Goal: Contribute content

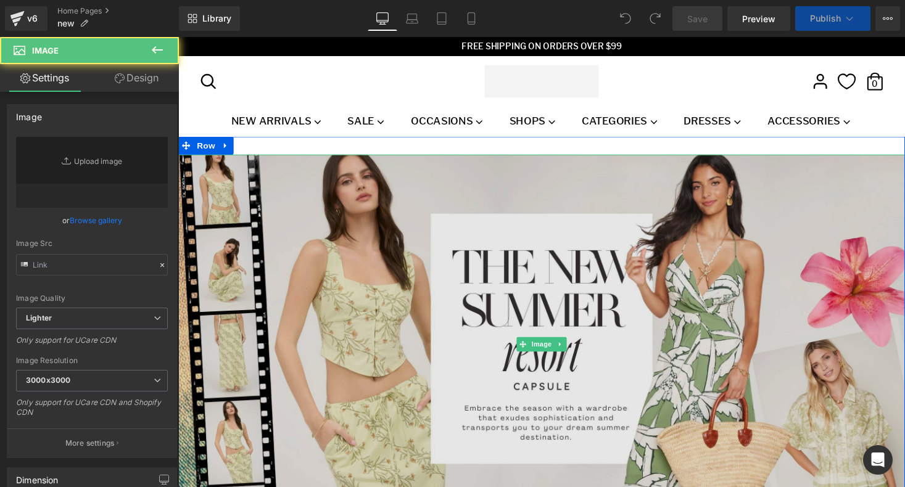
drag, startPoint x: 394, startPoint y: 337, endPoint x: 341, endPoint y: 239, distance: 111.5
click at [394, 337] on img at bounding box center [551, 353] width 746 height 390
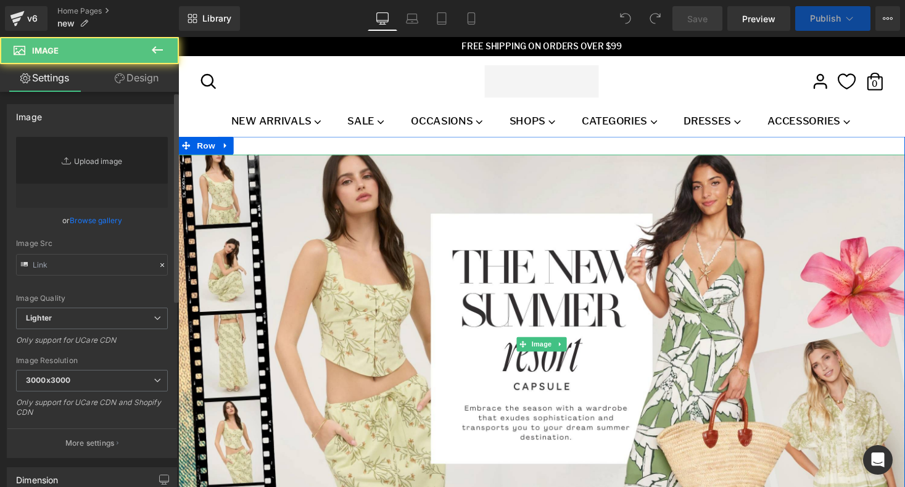
type input "[URL][DOMAIN_NAME]"
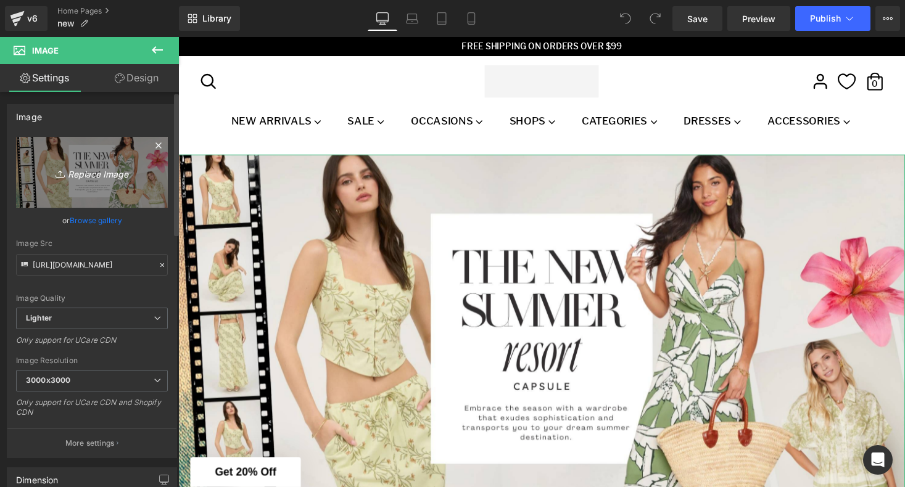
click at [70, 173] on icon "Replace Image" at bounding box center [92, 172] width 99 height 15
type input "C:\fakepath\DRESS FEST BANNER-2.png"
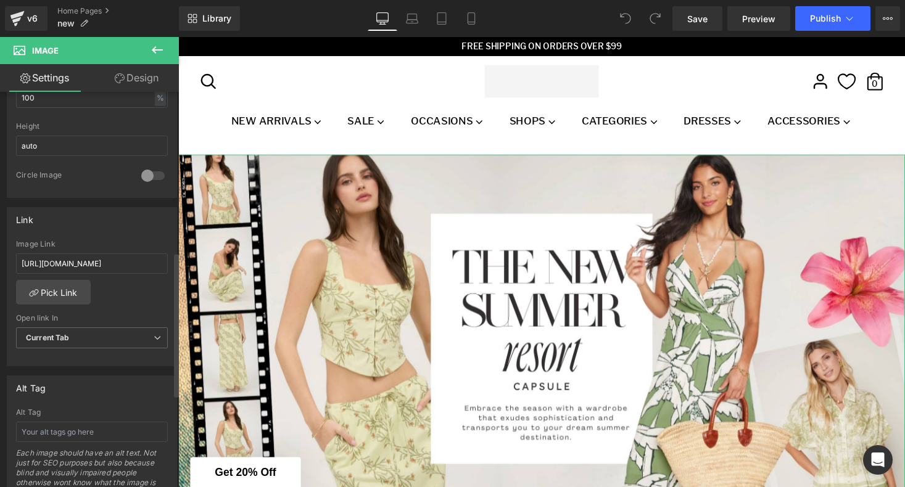
scroll to position [446, 0]
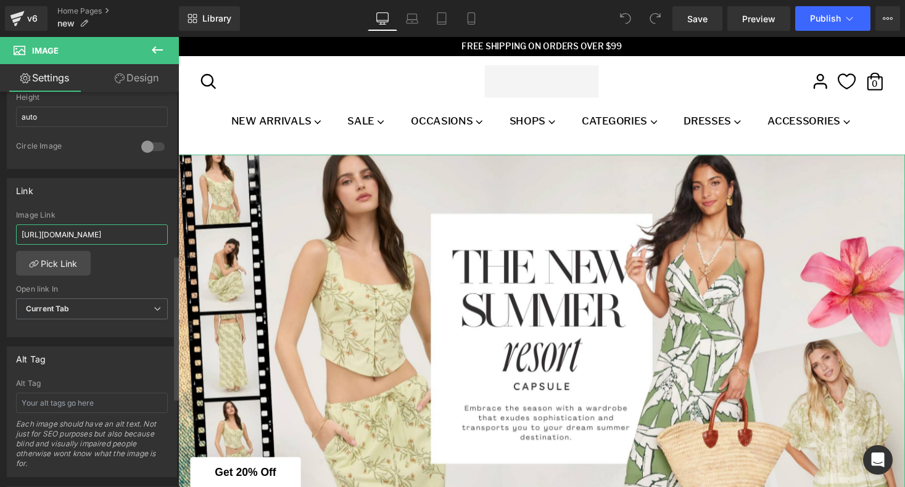
click at [86, 234] on input "[URL][DOMAIN_NAME]" at bounding box center [92, 234] width 152 height 20
paste input "dresse"
type input "[URL][DOMAIN_NAME]"
click at [105, 200] on div "Link" at bounding box center [91, 190] width 169 height 23
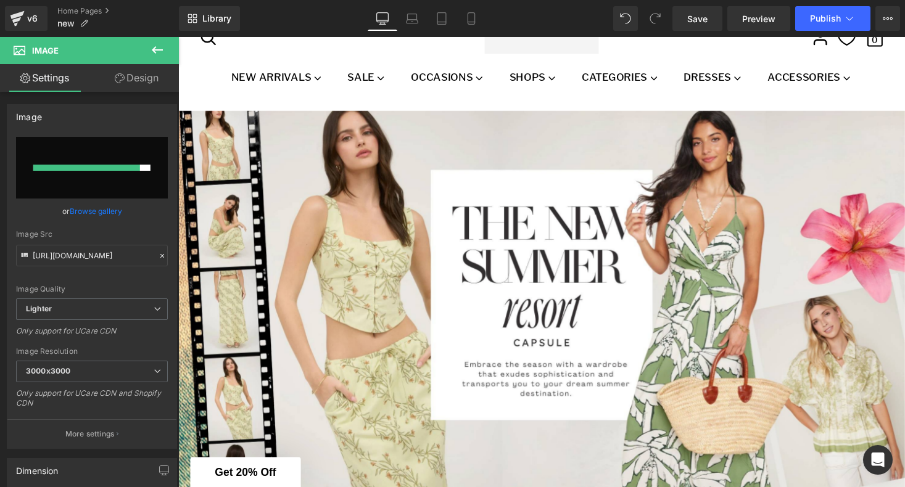
scroll to position [44, 0]
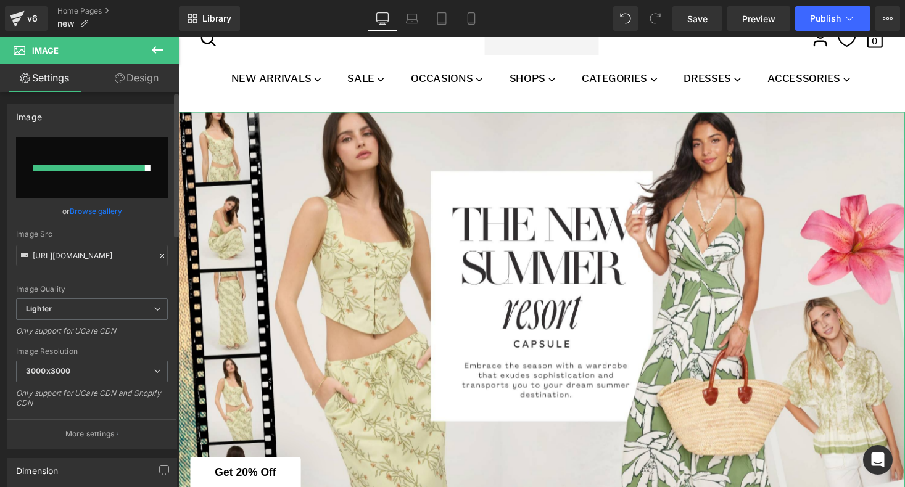
click at [93, 177] on input "file" at bounding box center [92, 168] width 152 height 62
type input "C:\fakepath\DRESS FEST BANNER-2.png"
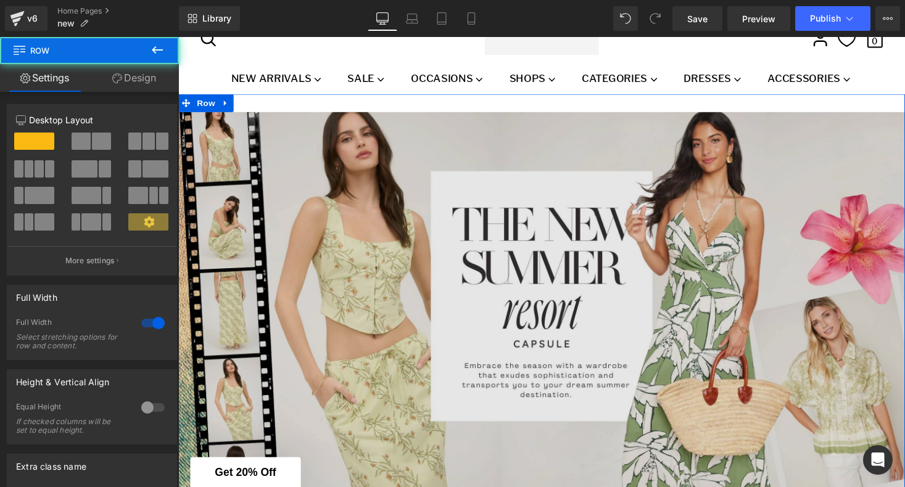
click at [441, 102] on div "Image Row" at bounding box center [551, 308] width 746 height 424
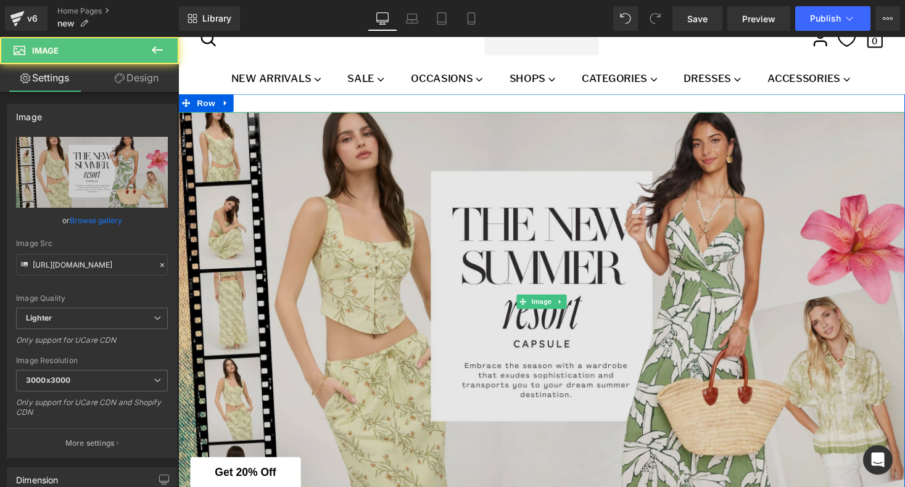
click at [257, 210] on img at bounding box center [551, 309] width 746 height 390
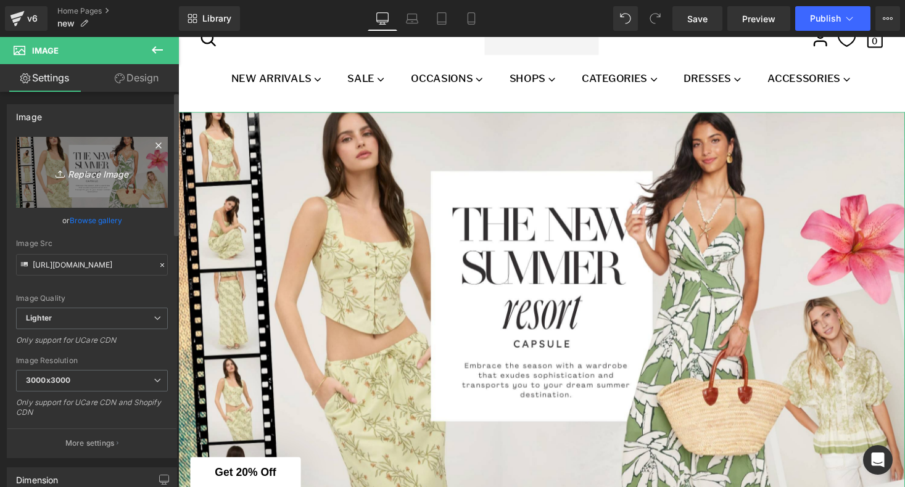
click at [84, 173] on icon "Replace Image" at bounding box center [92, 172] width 99 height 15
type input "C:\fakepath\DRESS FEST BANNER-2.jpg"
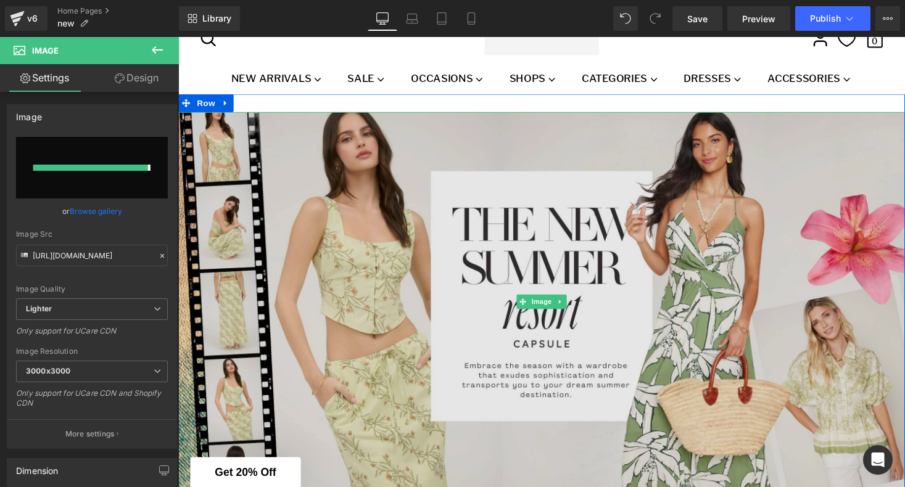
type input "[URL][DOMAIN_NAME]"
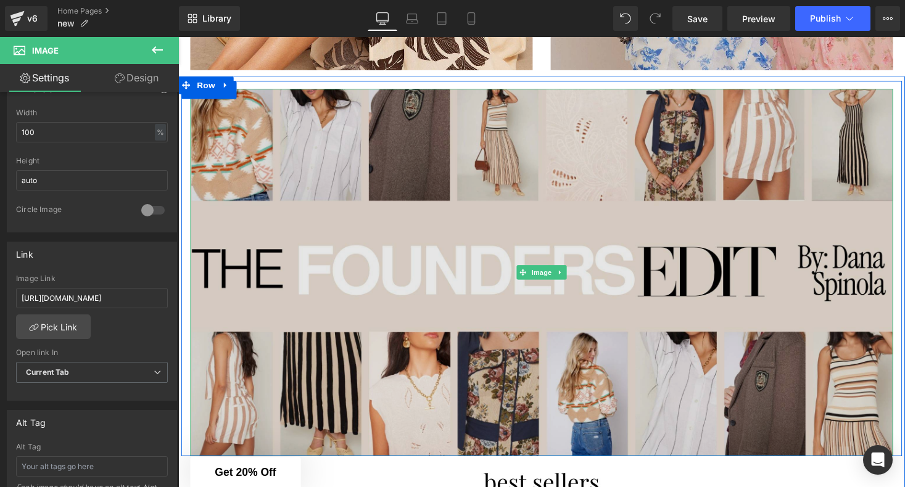
scroll to position [1163, 0]
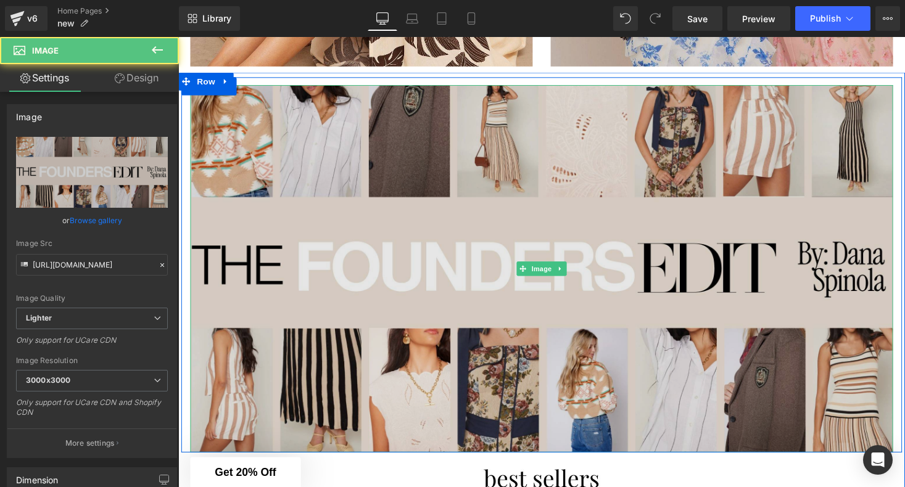
click at [311, 359] on img at bounding box center [552, 274] width 722 height 377
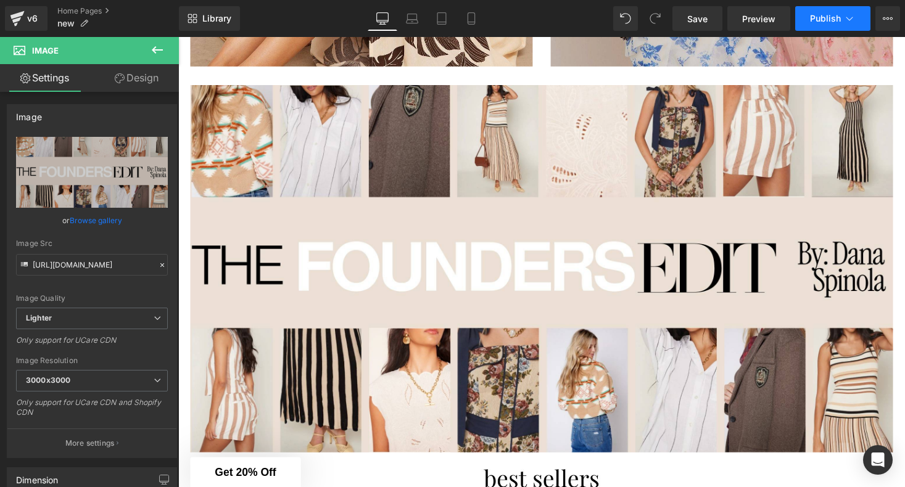
click at [826, 12] on button "Publish" at bounding box center [832, 18] width 75 height 25
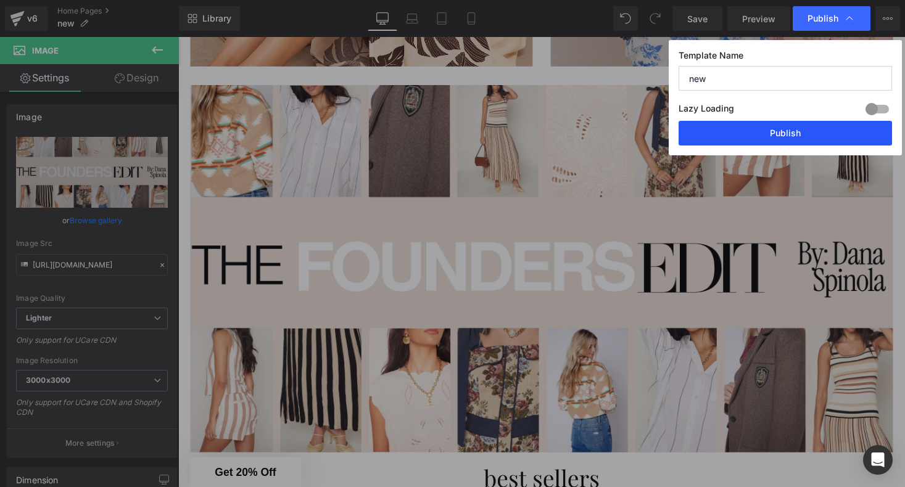
click at [763, 129] on button "Publish" at bounding box center [784, 133] width 213 height 25
